Goal: Transaction & Acquisition: Book appointment/travel/reservation

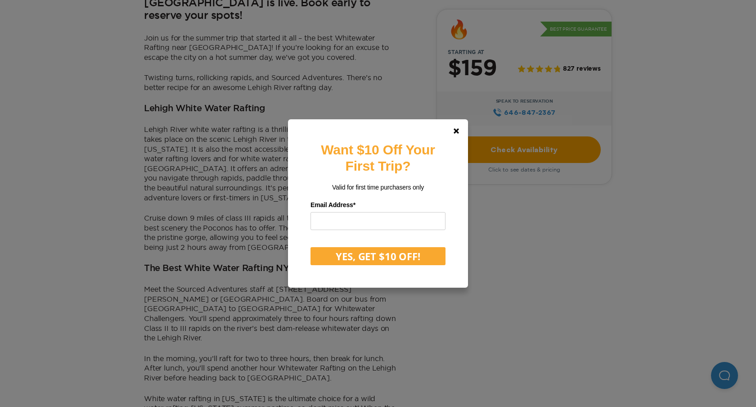
scroll to position [565, 0]
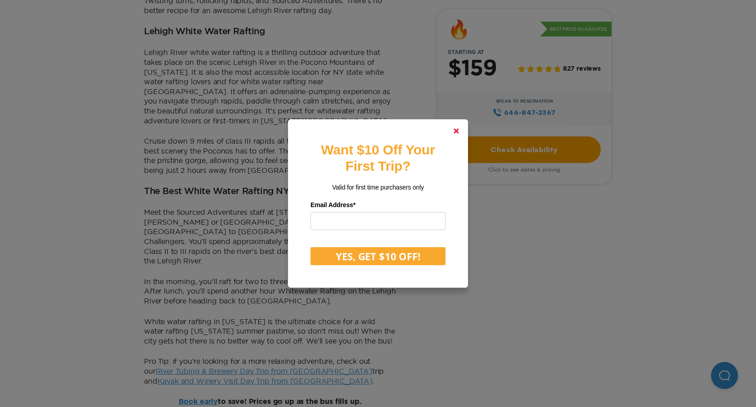
click at [455, 130] on polygon at bounding box center [455, 130] width 5 height 5
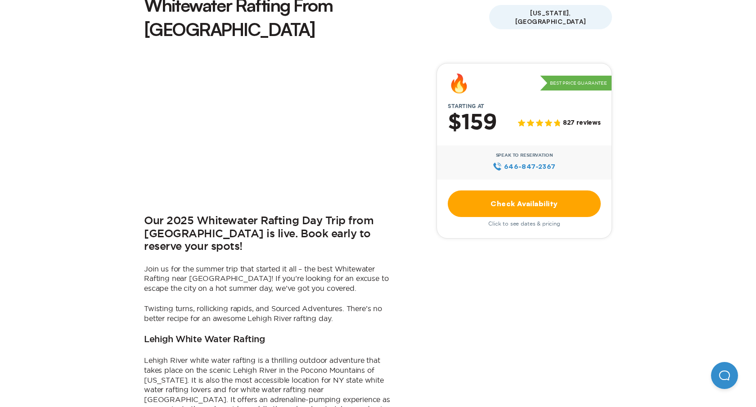
scroll to position [457, 0]
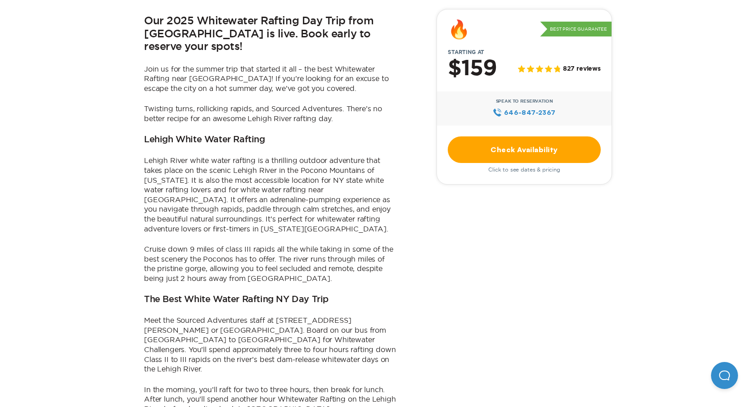
click at [241, 247] on div "Our 2025 Whitewater Rafting Day Trip from [GEOGRAPHIC_DATA] is live. Book early…" at bounding box center [270, 188] width 252 height 651
click at [229, 244] on p "Cruise down 9 miles of class III rapids all the while taking in some of the bes…" at bounding box center [270, 263] width 252 height 39
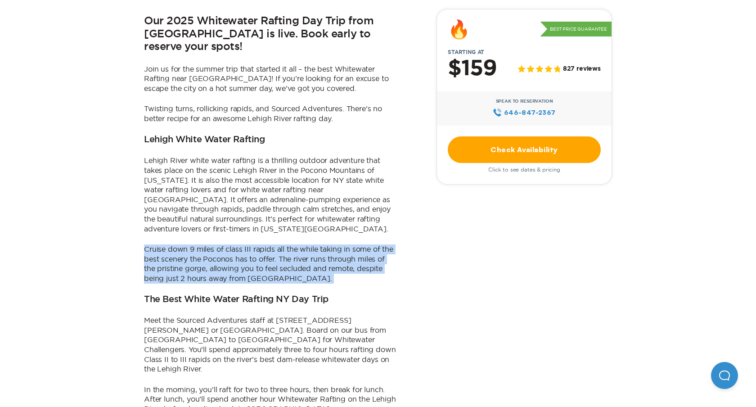
click at [229, 244] on p "Cruise down 9 miles of class III rapids all the while taking in some of the bes…" at bounding box center [270, 263] width 252 height 39
click at [217, 244] on p "Cruise down 9 miles of class III rapids all the while taking in some of the bes…" at bounding box center [270, 263] width 252 height 39
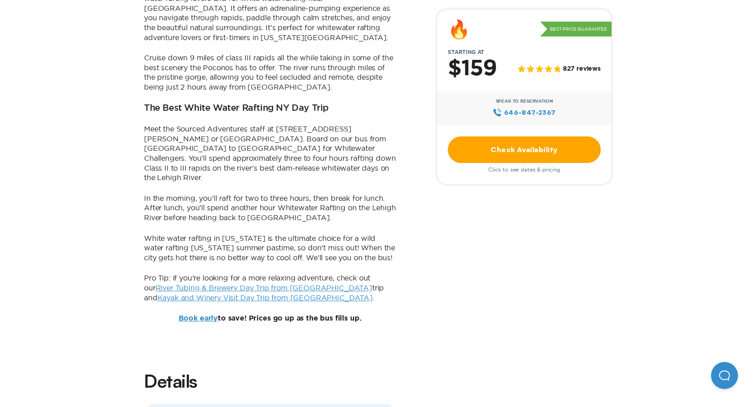
scroll to position [676, 0]
